Goal: Submit feedback/report problem: Submit feedback/report problem

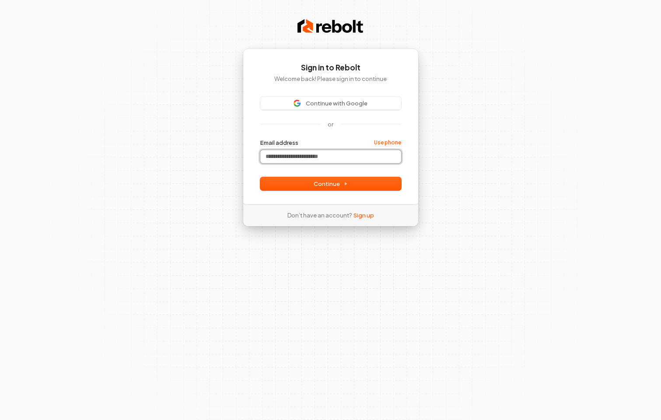
click at [312, 163] on input "Email address" at bounding box center [330, 156] width 141 height 13
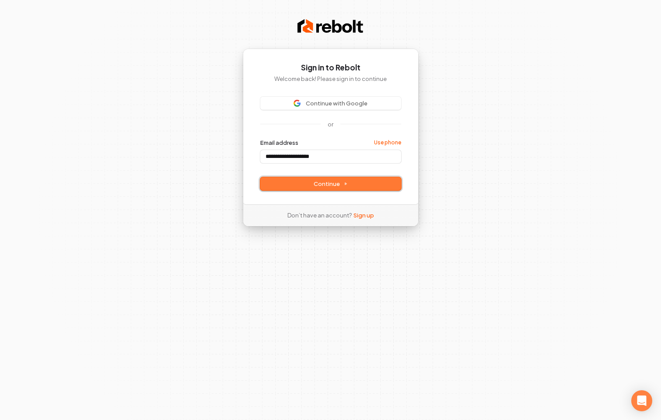
click at [332, 186] on span "Continue" at bounding box center [331, 184] width 34 height 8
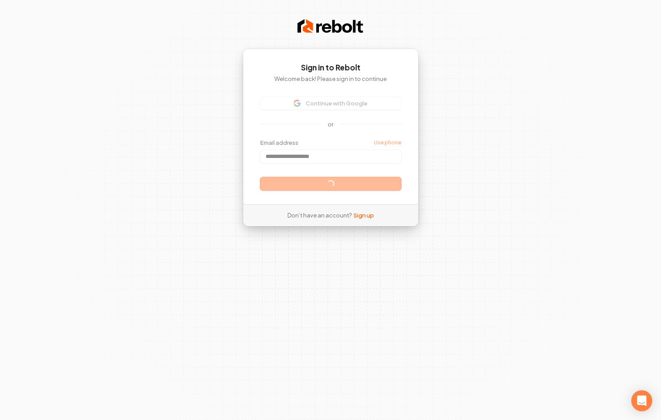
type input "**********"
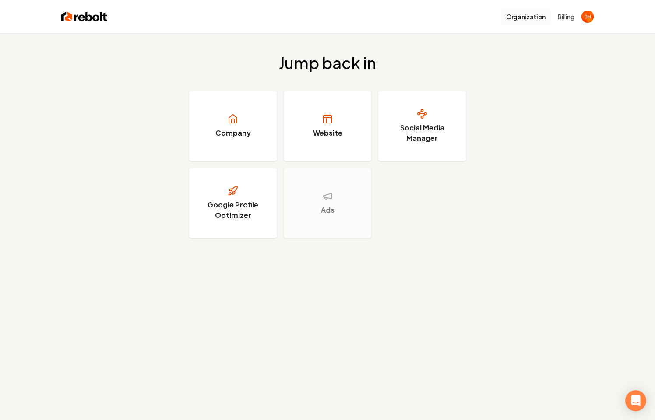
click at [517, 12] on button "Organization" at bounding box center [526, 17] width 50 height 16
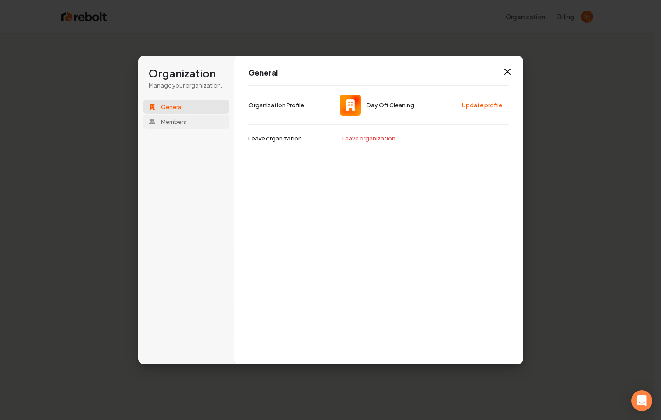
click at [197, 115] on button "Members" at bounding box center [187, 122] width 86 height 14
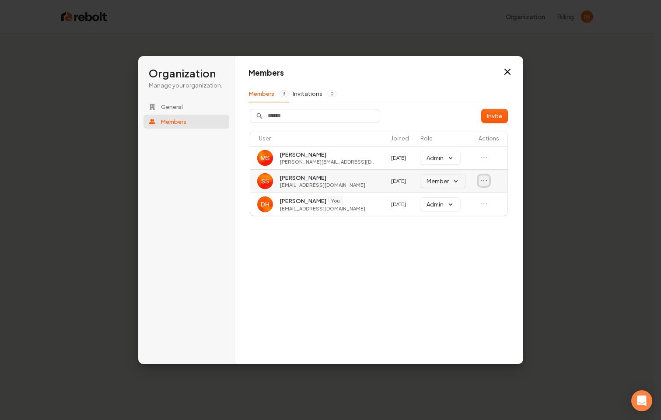
click at [483, 181] on icon "Open menu" at bounding box center [484, 180] width 9 height 9
click at [473, 197] on td "Admin" at bounding box center [446, 204] width 58 height 23
click at [483, 182] on icon "Open menu" at bounding box center [484, 180] width 9 height 9
click at [470, 197] on td "Admin" at bounding box center [446, 204] width 58 height 23
click at [482, 182] on icon "Open menu" at bounding box center [484, 180] width 9 height 9
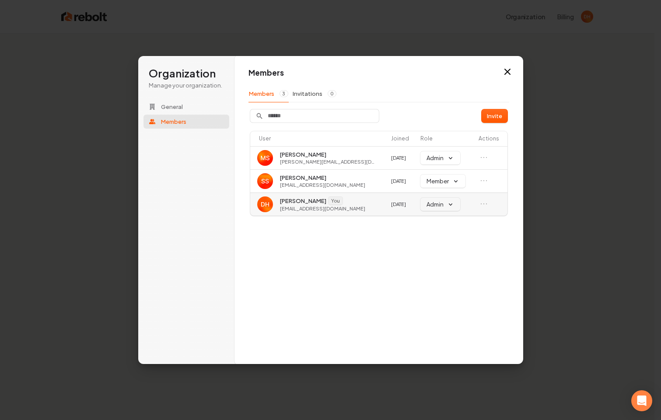
click at [459, 197] on td "Admin" at bounding box center [446, 204] width 58 height 23
click at [483, 181] on icon "Open menu" at bounding box center [483, 181] width 5 height 0
click at [449, 196] on td "Admin" at bounding box center [446, 204] width 58 height 23
drag, startPoint x: 323, startPoint y: 64, endPoint x: 242, endPoint y: 70, distance: 81.2
click at [241, 70] on div "Members Members 3 Invitations 0 Invite User Joined Role Actions [PERSON_NAME] […" at bounding box center [379, 210] width 289 height 309
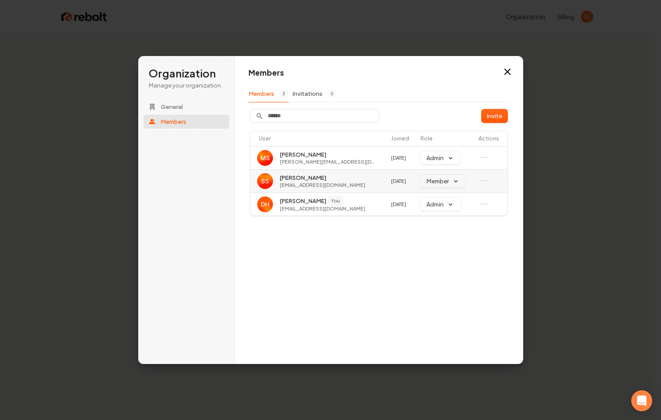
click at [307, 178] on span "[PERSON_NAME]" at bounding box center [303, 178] width 46 height 8
click at [454, 181] on button "Member" at bounding box center [442, 181] width 45 height 13
click at [479, 180] on button "Open menu" at bounding box center [484, 180] width 11 height 11
click at [444, 193] on td "Admin" at bounding box center [446, 204] width 58 height 23
click at [481, 180] on icon "Open menu" at bounding box center [484, 180] width 9 height 9
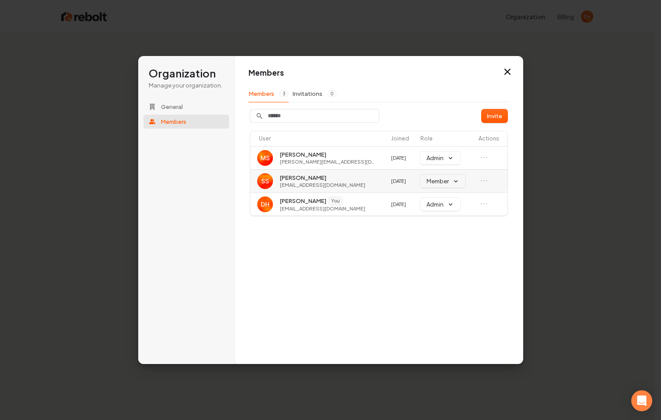
click at [459, 191] on td "Member" at bounding box center [446, 180] width 58 height 23
click at [484, 179] on icon "Open menu" at bounding box center [484, 180] width 9 height 9
click at [456, 196] on td "Admin" at bounding box center [446, 204] width 58 height 23
click at [484, 178] on icon "Open menu" at bounding box center [484, 180] width 9 height 9
click at [485, 180] on icon "Close menu" at bounding box center [484, 180] width 9 height 9
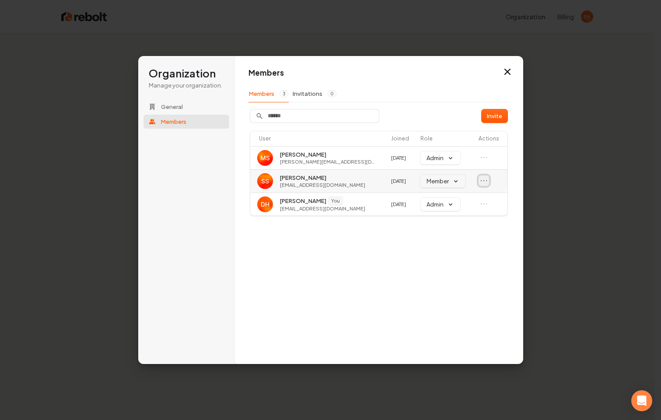
click at [485, 180] on icon "Open menu" at bounding box center [484, 180] width 9 height 9
click at [455, 197] on td "Admin" at bounding box center [446, 204] width 58 height 23
click at [452, 181] on button "Member" at bounding box center [442, 181] width 45 height 13
click at [467, 179] on td "Member" at bounding box center [446, 180] width 58 height 23
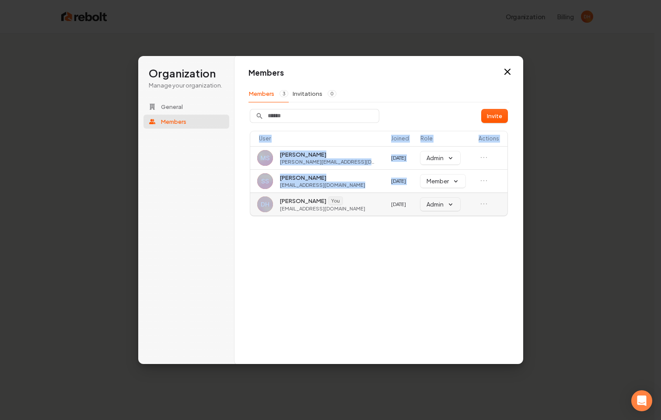
drag, startPoint x: 466, startPoint y: 179, endPoint x: 466, endPoint y: 210, distance: 30.6
click at [466, 210] on tbody "[PERSON_NAME] [PERSON_NAME][EMAIL_ADDRESS][DOMAIN_NAME] [DATE] [PERSON_NAME] [P…" at bounding box center [378, 181] width 257 height 70
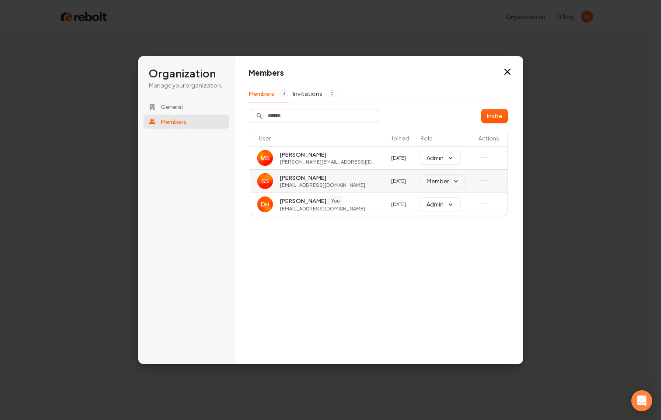
click at [468, 178] on td "Member" at bounding box center [446, 180] width 58 height 23
click at [486, 182] on icon "Open menu" at bounding box center [484, 180] width 9 height 9
click at [454, 196] on td "Admin" at bounding box center [446, 204] width 58 height 23
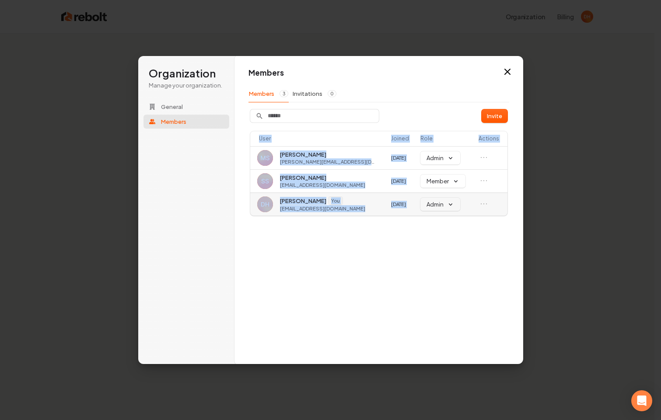
click at [454, 196] on td "Admin" at bounding box center [446, 204] width 58 height 23
click at [480, 182] on icon "Open menu" at bounding box center [484, 180] width 9 height 9
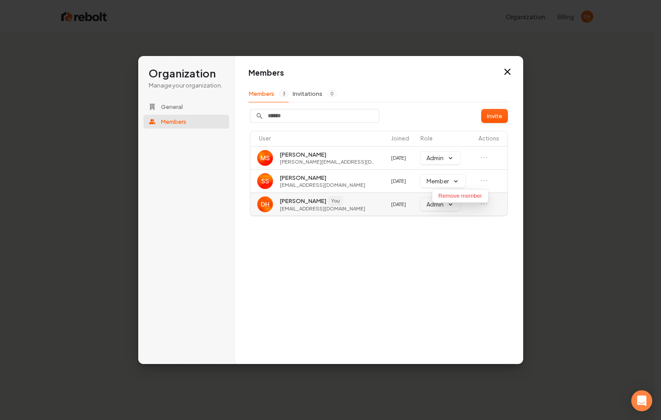
click at [456, 200] on td "Admin" at bounding box center [446, 204] width 58 height 23
drag, startPoint x: 348, startPoint y: 186, endPoint x: 279, endPoint y: 178, distance: 69.6
click at [279, 178] on td "[PERSON_NAME] [PERSON_NAME][EMAIL_ADDRESS][PERSON_NAME][DOMAIN_NAME]" at bounding box center [318, 180] width 137 height 23
copy span "[PERSON_NAME] [PERSON_NAME][EMAIL_ADDRESS][PERSON_NAME][DOMAIN_NAME]"
click at [189, 105] on button "General" at bounding box center [187, 107] width 86 height 14
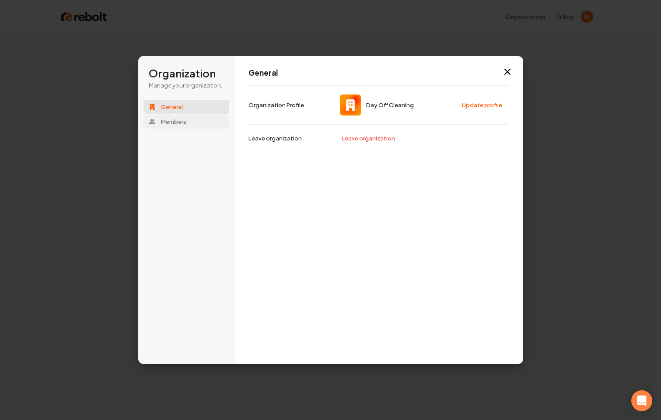
click at [183, 121] on span "Members" at bounding box center [173, 122] width 25 height 8
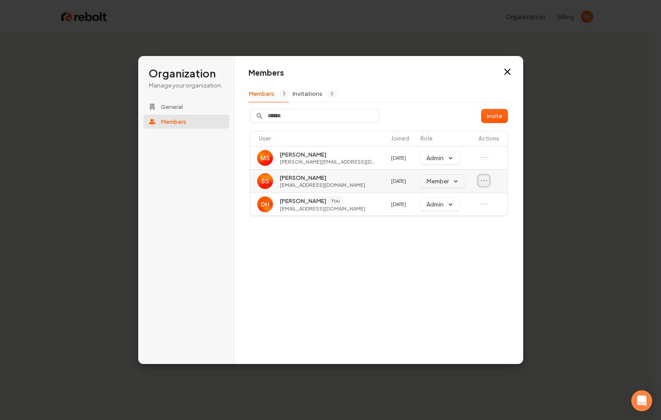
click at [485, 178] on icon "Open menu" at bounding box center [484, 180] width 9 height 9
click at [488, 167] on td at bounding box center [491, 157] width 32 height 23
click at [487, 158] on icon "Open menu" at bounding box center [484, 157] width 9 height 9
click at [517, 181] on div "Members Members 3 Invitations 0 Invite User Joined Role Actions [PERSON_NAME] […" at bounding box center [379, 210] width 289 height 309
click at [486, 179] on icon "Open menu" at bounding box center [484, 180] width 9 height 9
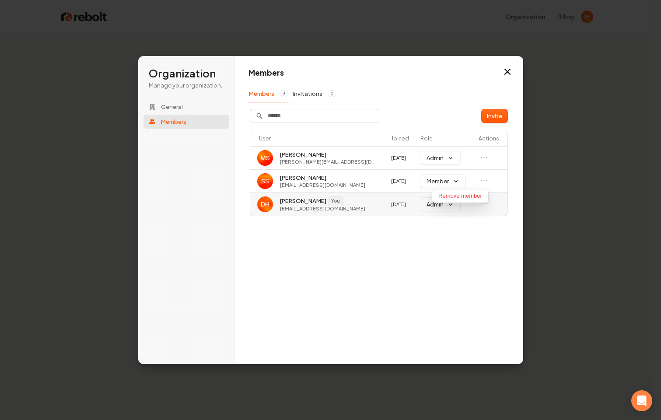
click at [459, 196] on td "Admin" at bounding box center [446, 204] width 58 height 23
click at [482, 181] on icon "Open menu" at bounding box center [484, 180] width 9 height 9
click at [465, 193] on td "Admin" at bounding box center [446, 204] width 58 height 23
click at [482, 181] on icon "Open menu" at bounding box center [484, 180] width 9 height 9
click at [460, 193] on td "Admin" at bounding box center [446, 204] width 58 height 23
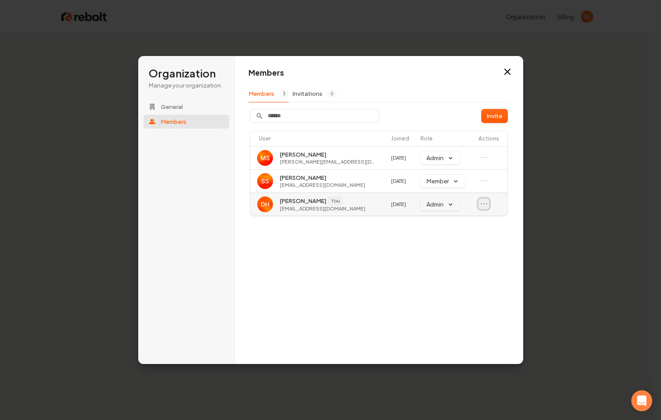
click at [481, 207] on icon "Open menu" at bounding box center [484, 204] width 9 height 9
click at [509, 182] on div "User Joined Role Actions [PERSON_NAME] [PERSON_NAME][EMAIL_ADDRESS][DOMAIN_NAME…" at bounding box center [379, 174] width 261 height 88
click at [484, 179] on icon "Open menu" at bounding box center [484, 180] width 9 height 9
click at [441, 194] on td "Admin" at bounding box center [446, 204] width 58 height 23
click at [483, 180] on icon "Open menu" at bounding box center [484, 180] width 9 height 9
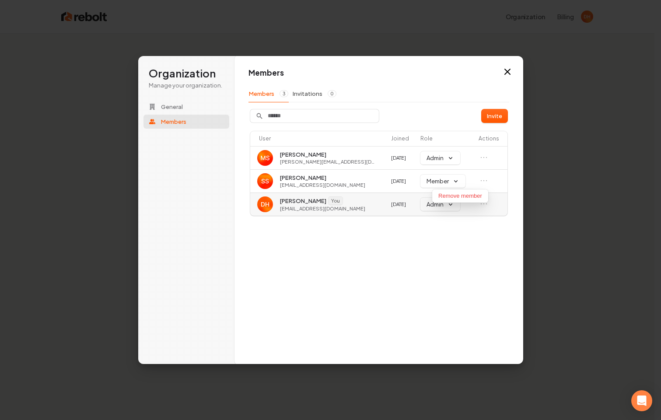
click at [455, 194] on td "Admin" at bounding box center [446, 204] width 58 height 23
click at [508, 72] on icon "button" at bounding box center [507, 72] width 11 height 11
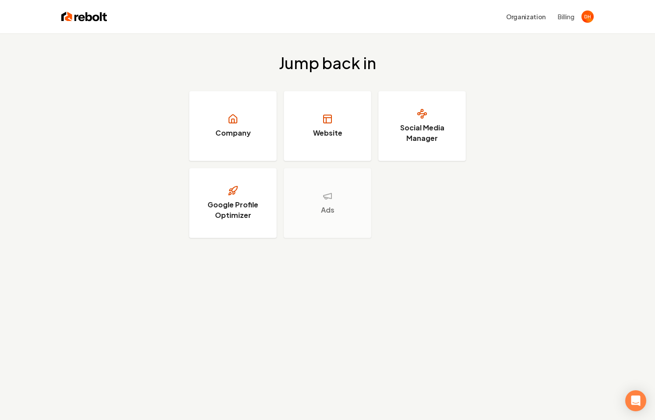
click at [94, 19] on img at bounding box center [84, 17] width 46 height 12
click at [588, 18] on img "Open user button" at bounding box center [587, 17] width 12 height 12
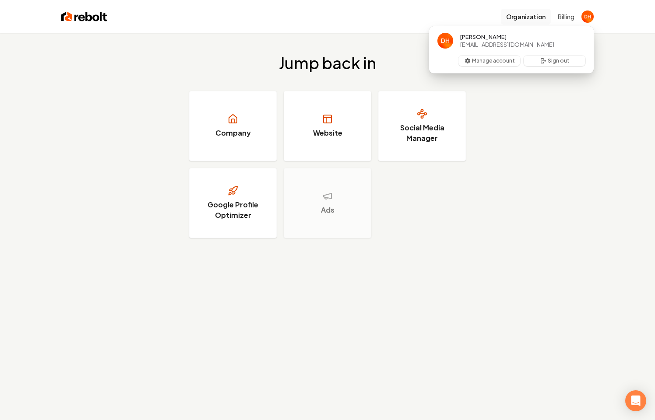
click at [527, 21] on button "Organization" at bounding box center [526, 17] width 50 height 16
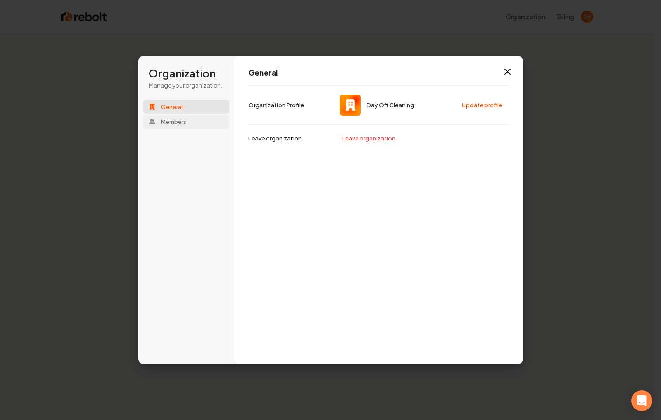
click at [183, 117] on button "Members" at bounding box center [187, 122] width 86 height 14
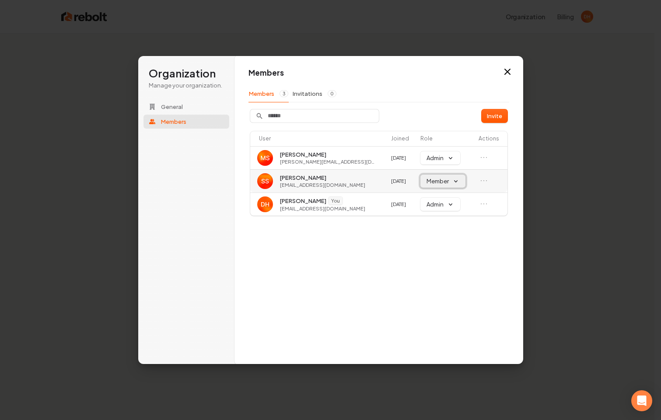
click at [452, 179] on button "Member" at bounding box center [442, 181] width 45 height 13
click at [481, 181] on icon "Open menu" at bounding box center [483, 181] width 5 height 0
click at [442, 197] on td "Admin" at bounding box center [446, 204] width 58 height 23
click at [507, 72] on icon "button" at bounding box center [507, 71] width 5 height 5
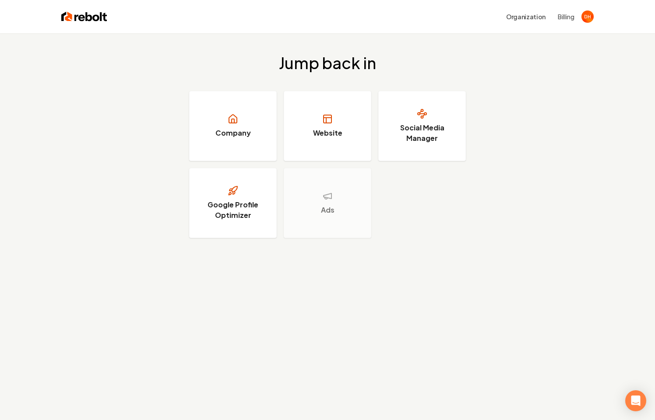
click at [564, 18] on button "Billing" at bounding box center [565, 16] width 17 height 9
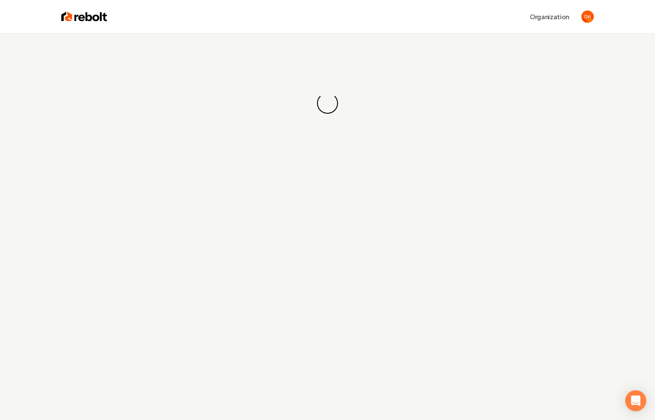
click at [80, 15] on img at bounding box center [84, 17] width 46 height 12
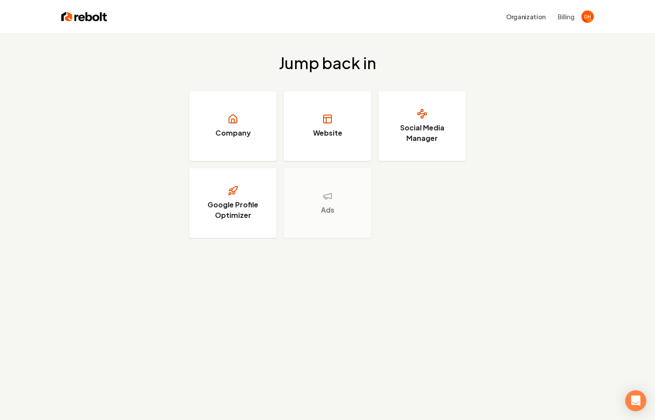
click at [75, 16] on img at bounding box center [84, 17] width 46 height 12
click at [242, 134] on h3 "Company" at bounding box center [232, 133] width 35 height 11
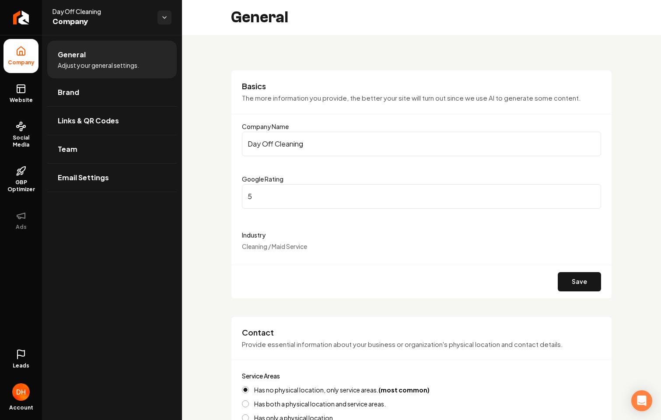
click at [23, 388] on img "Open user button" at bounding box center [21, 392] width 18 height 18
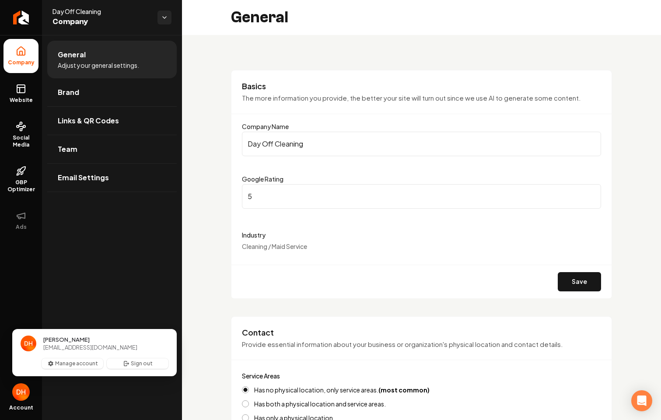
click at [99, 288] on div "General Adjust your general settings. Brand Links & QR Codes Team Email Settings" at bounding box center [112, 227] width 140 height 385
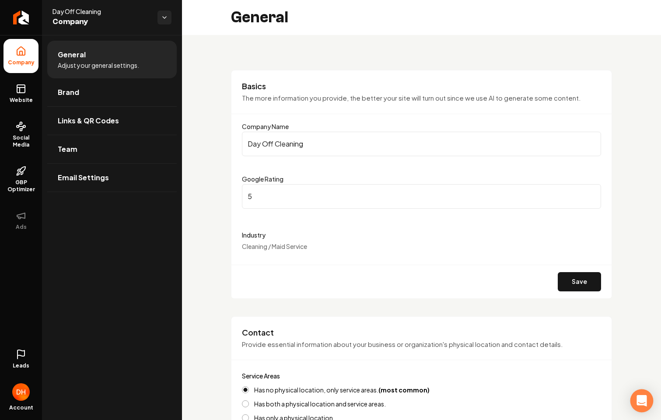
click at [644, 399] on icon "Open Intercom Messenger" at bounding box center [642, 400] width 10 height 11
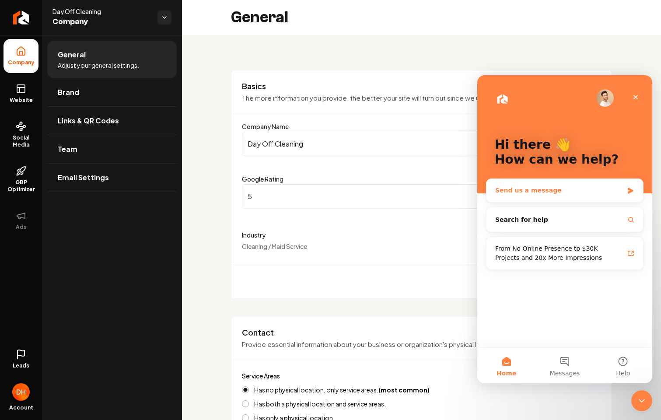
click at [536, 195] on div "Send us a message" at bounding box center [565, 190] width 157 height 23
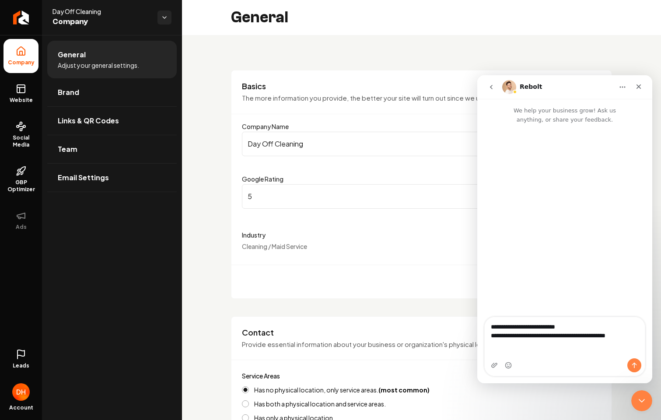
type textarea "**********"
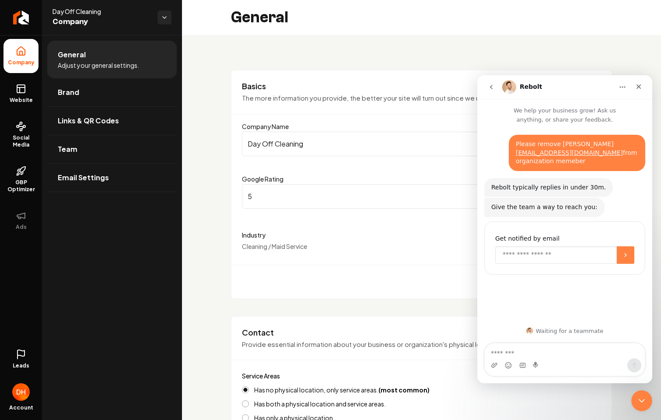
click at [536, 257] on input "Enter your email" at bounding box center [556, 255] width 122 height 18
type input "**********"
click at [621, 255] on button "Submit" at bounding box center [626, 255] width 18 height 18
drag, startPoint x: 516, startPoint y: 144, endPoint x: 598, endPoint y: 159, distance: 83.5
click at [599, 159] on div "Please remove Santosh Stryker santosh@stryker-digital.com from organization mem…" at bounding box center [577, 153] width 123 height 26
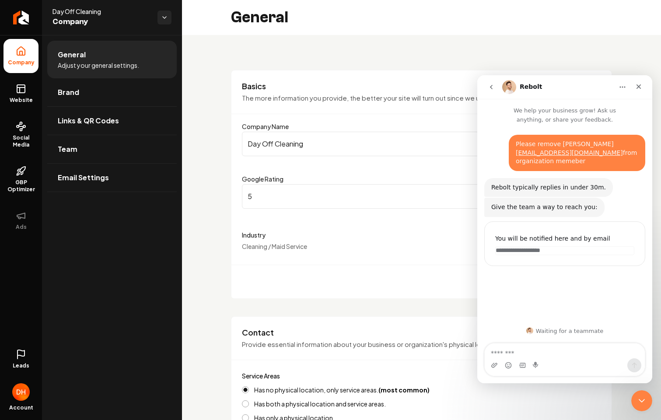
copy div "Please remove Santosh Stryker santosh@stryker-digital.com from organization mem…"
click at [535, 349] on textarea "Message…" at bounding box center [565, 350] width 160 height 15
paste textarea "**********"
type textarea "**********"
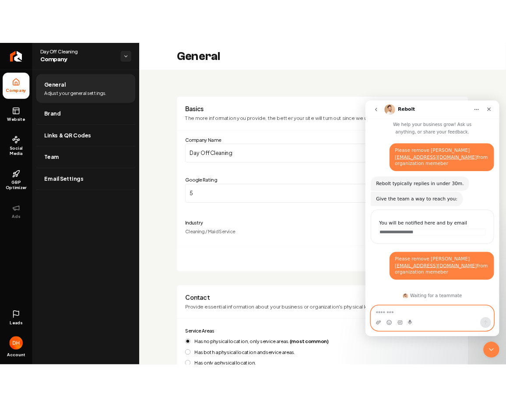
scroll to position [4, 0]
